Goal: Task Accomplishment & Management: Manage account settings

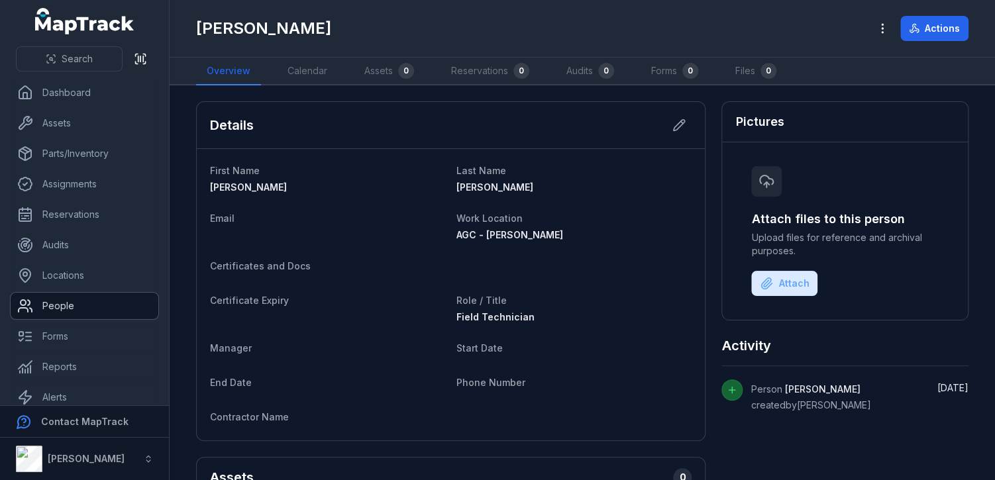
click at [73, 304] on link "People" at bounding box center [85, 306] width 148 height 27
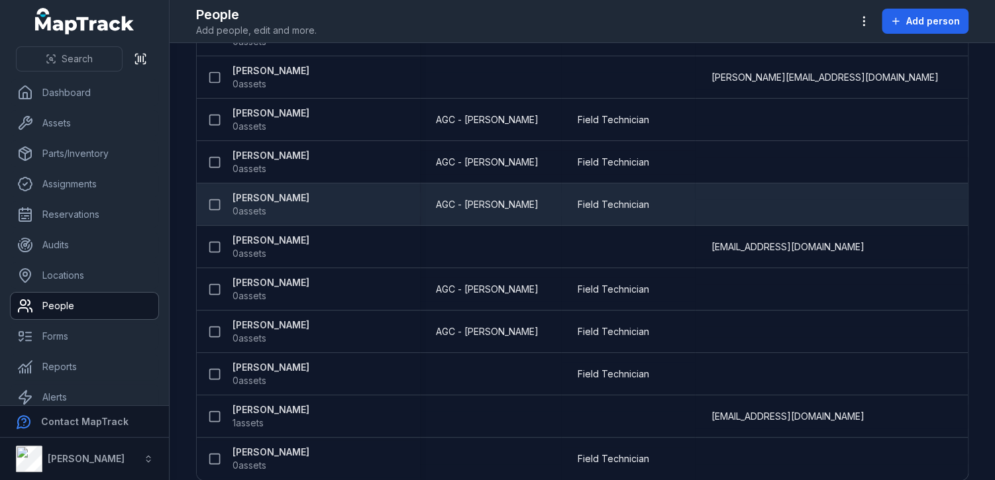
scroll to position [260, 0]
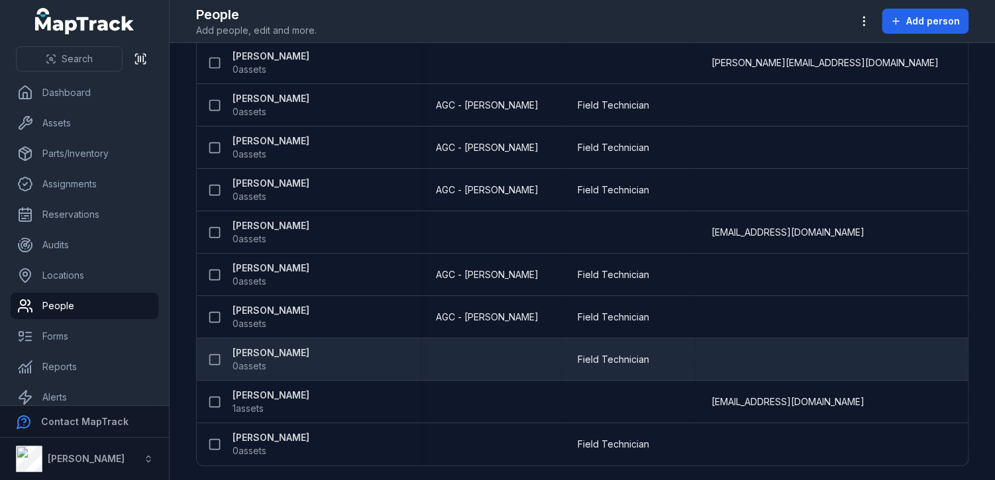
click at [251, 348] on strong "[PERSON_NAME]" at bounding box center [271, 353] width 77 height 13
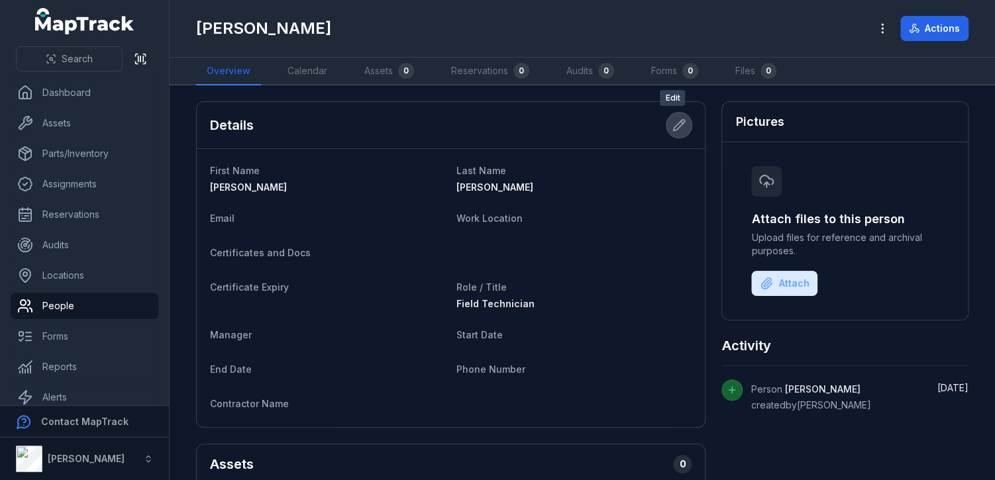
click at [673, 119] on icon at bounding box center [679, 125] width 13 height 13
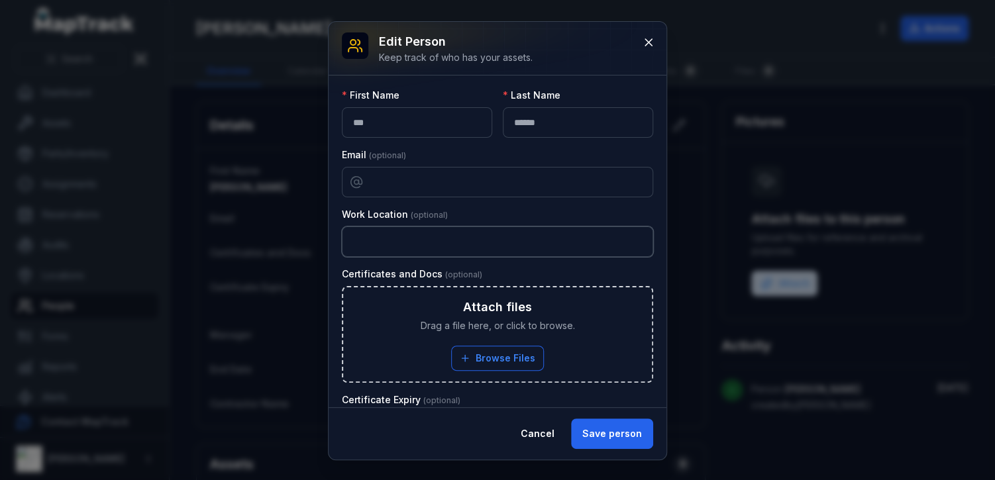
click at [466, 246] on input "text" at bounding box center [497, 242] width 311 height 30
type input "**********"
click at [606, 433] on button "Save person" at bounding box center [612, 434] width 82 height 30
